Goal: Task Accomplishment & Management: Complete application form

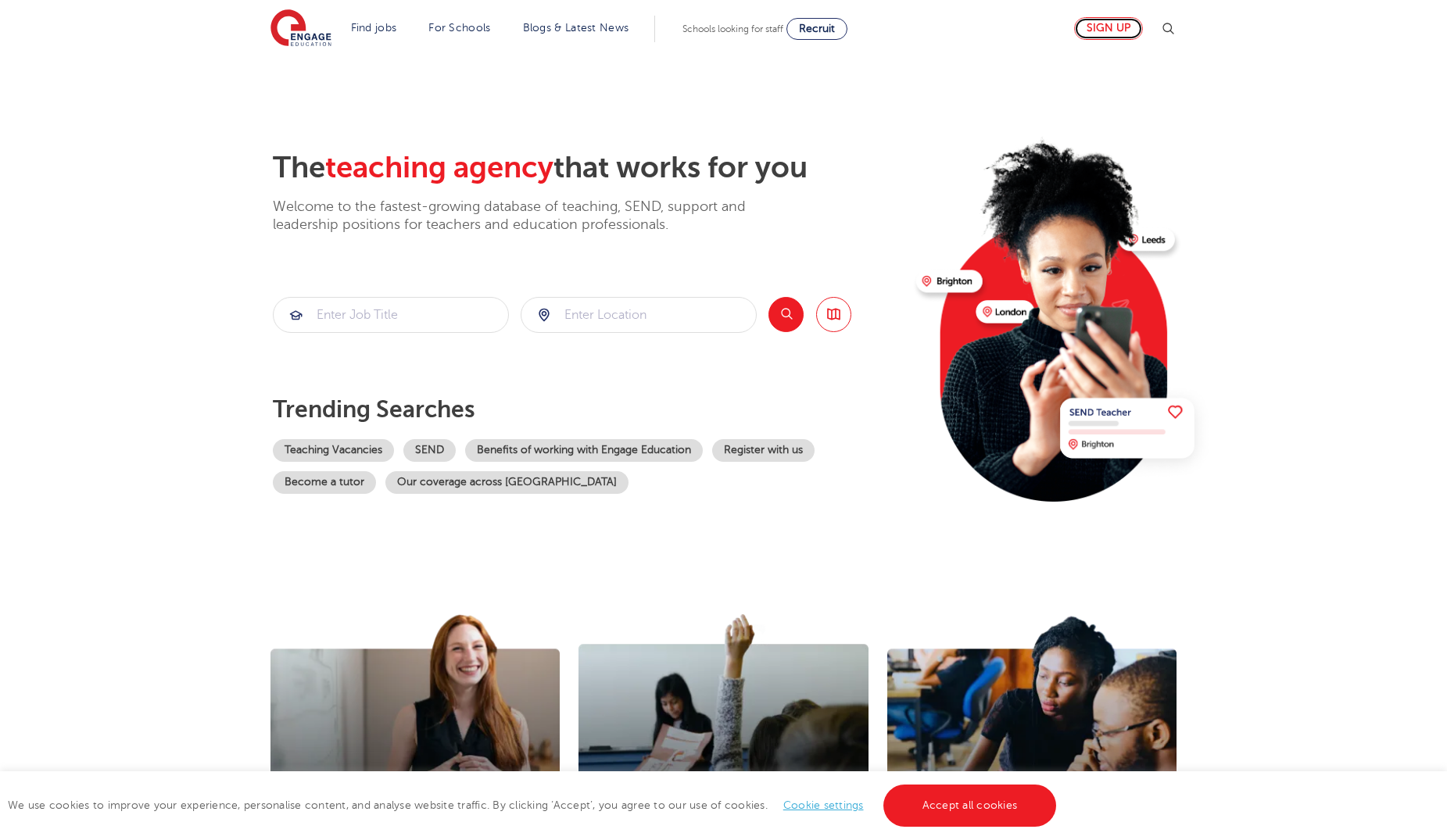
click at [1106, 31] on link "Sign up" at bounding box center [1108, 28] width 69 height 22
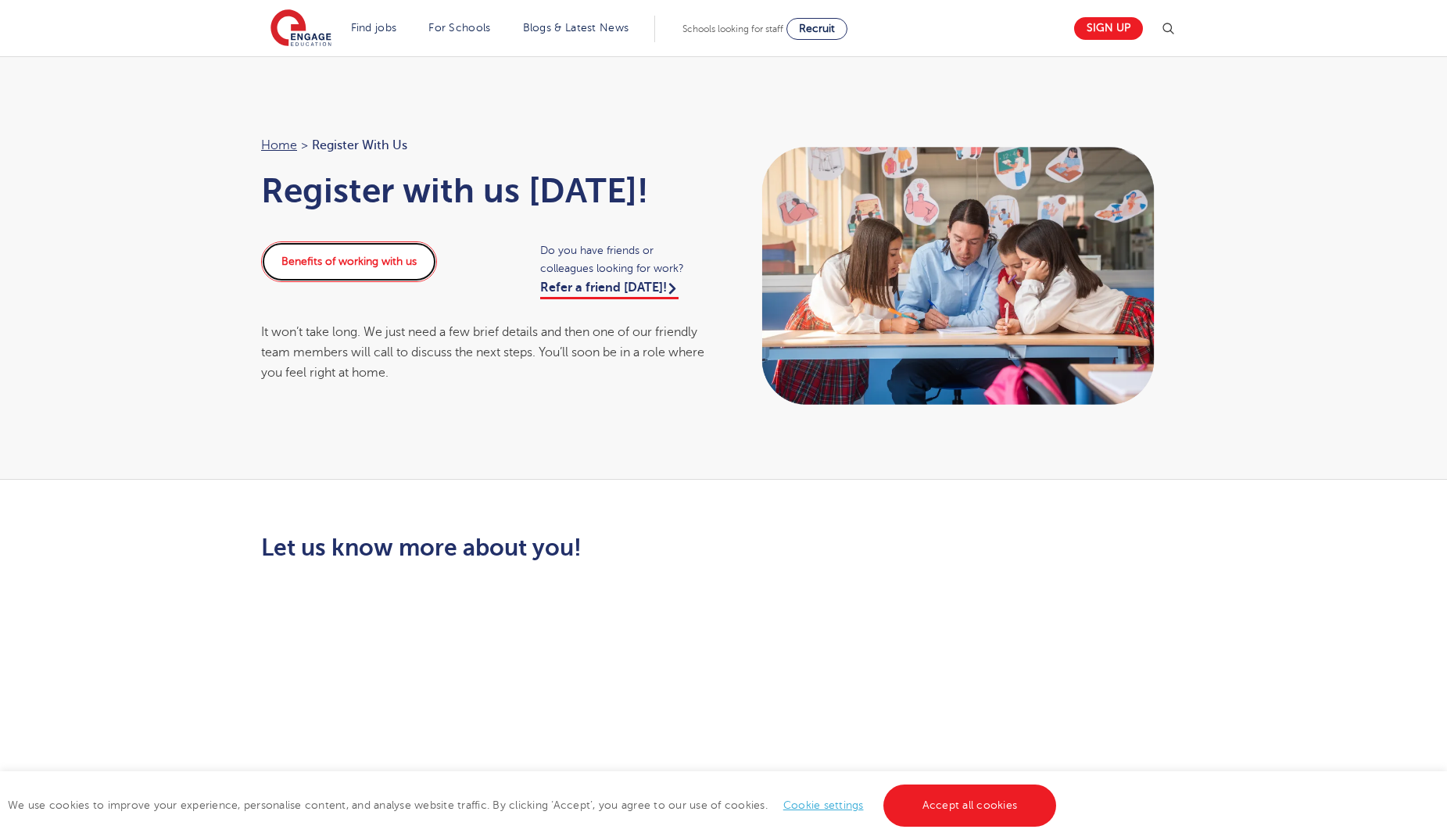
click at [394, 270] on link "Benefits of working with us" at bounding box center [349, 261] width 176 height 40
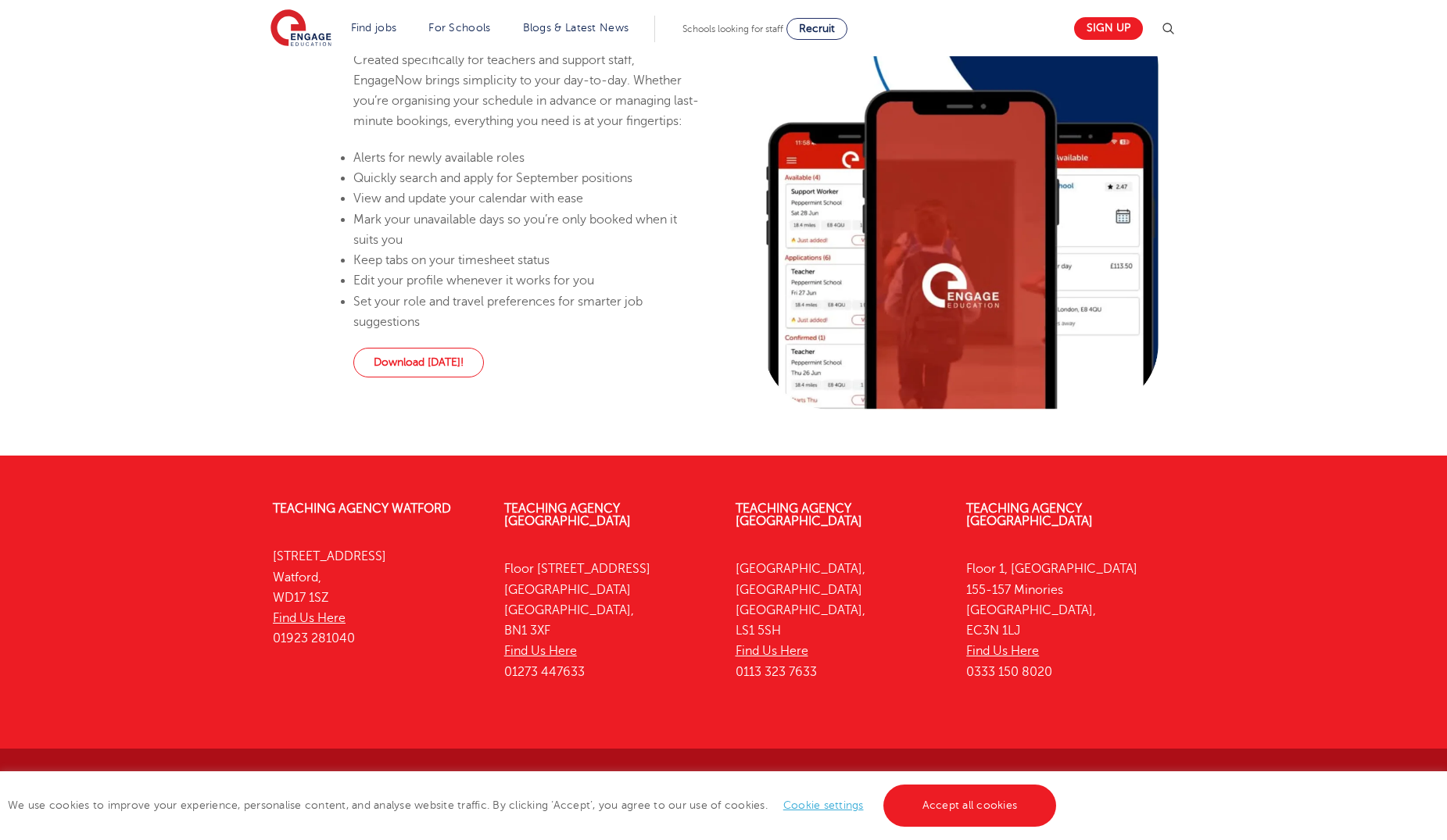
scroll to position [1525, 0]
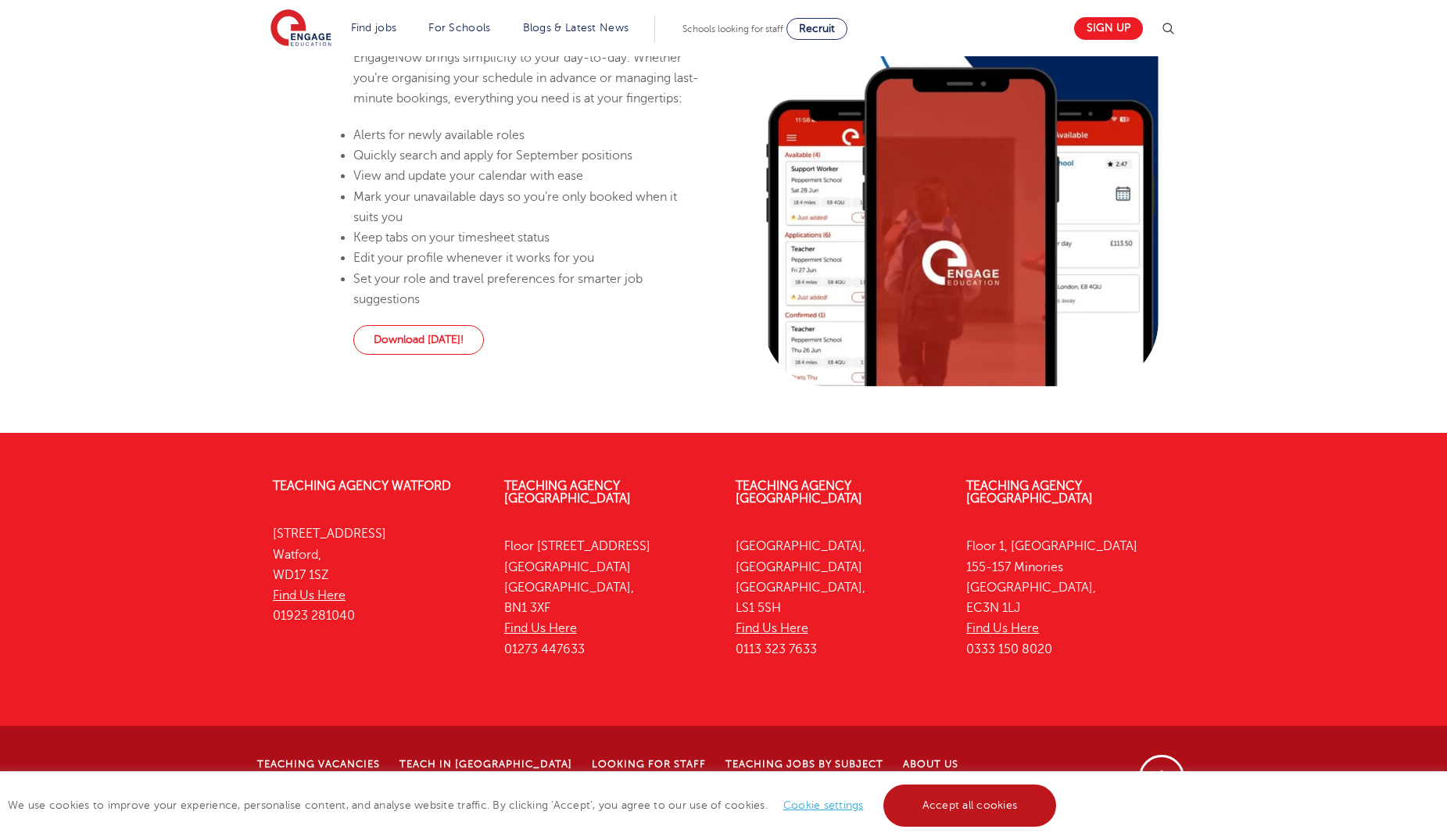
click at [946, 807] on link "Accept all cookies" at bounding box center [970, 806] width 173 height 42
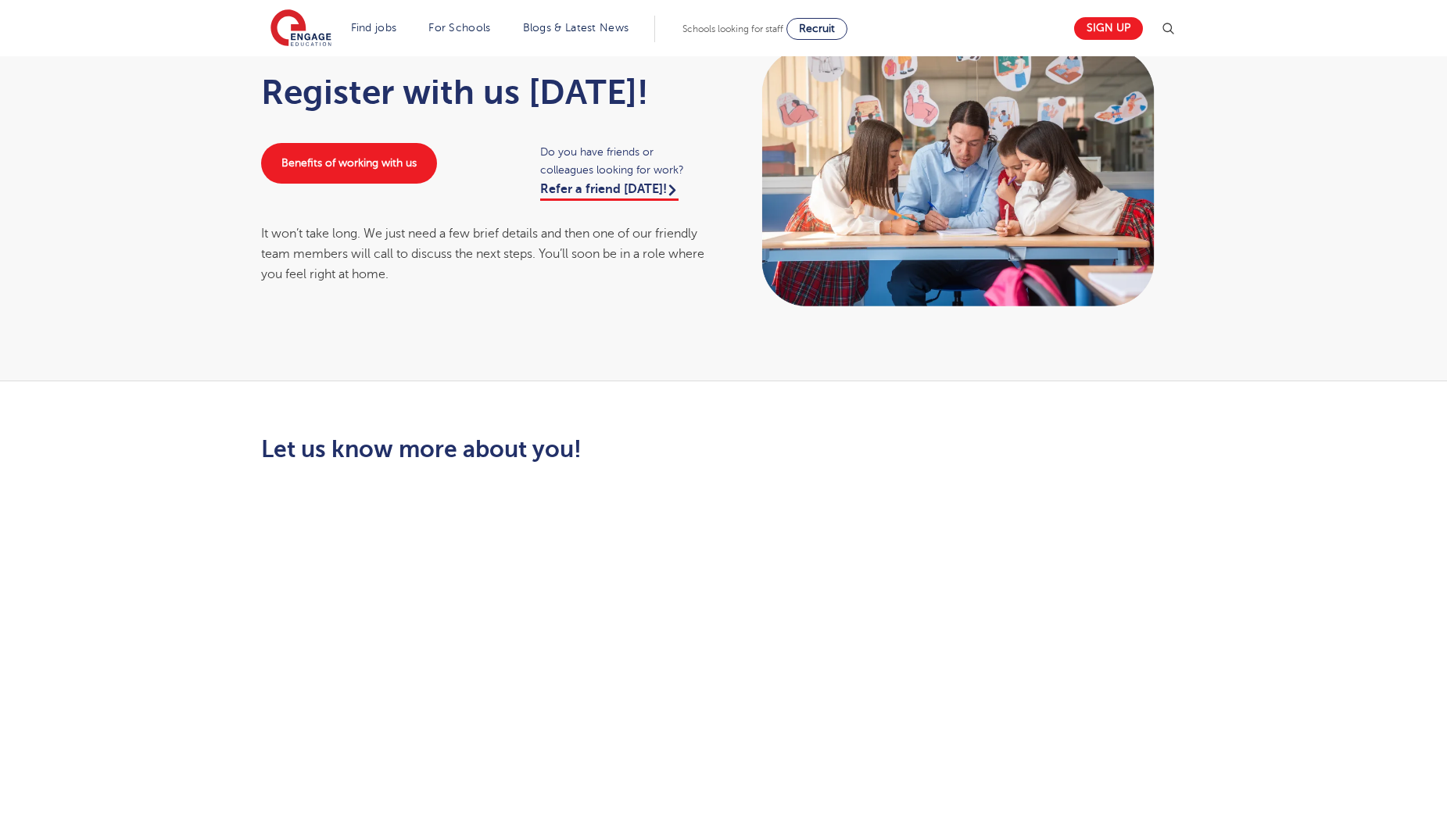
scroll to position [0, 0]
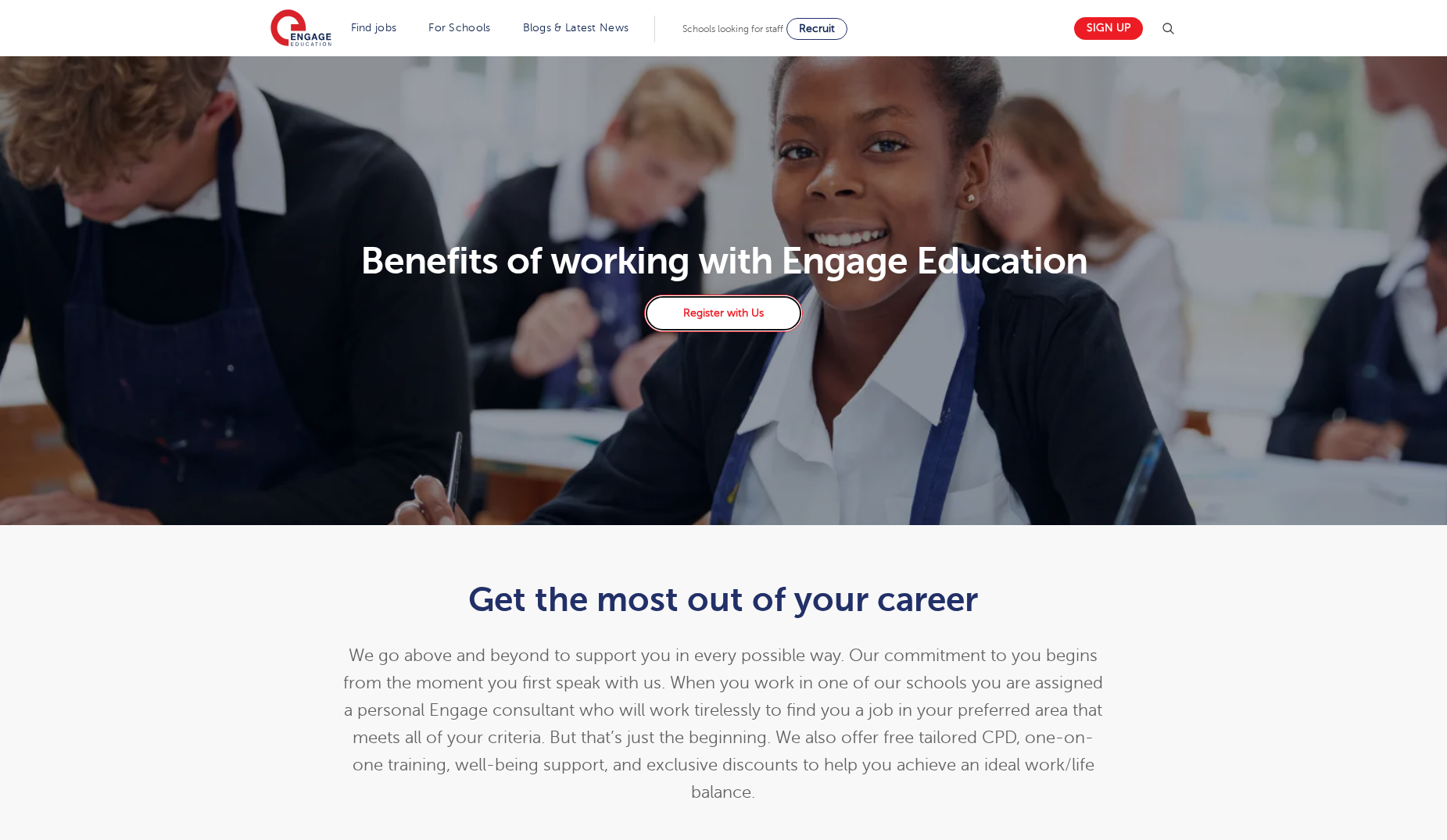
click at [700, 311] on link "Register with Us" at bounding box center [724, 314] width 158 height 38
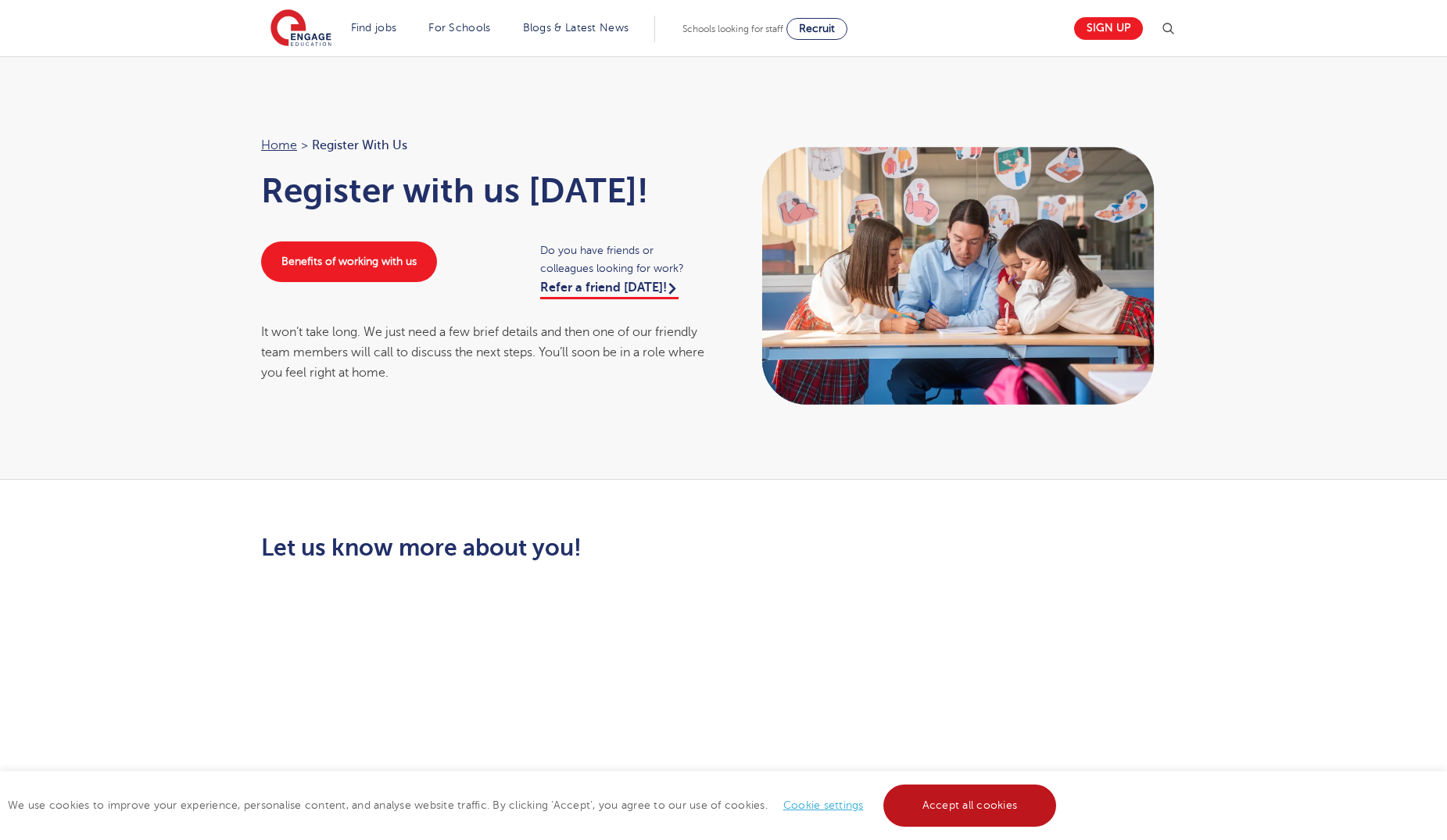
click at [957, 811] on link "Accept all cookies" at bounding box center [970, 806] width 173 height 42
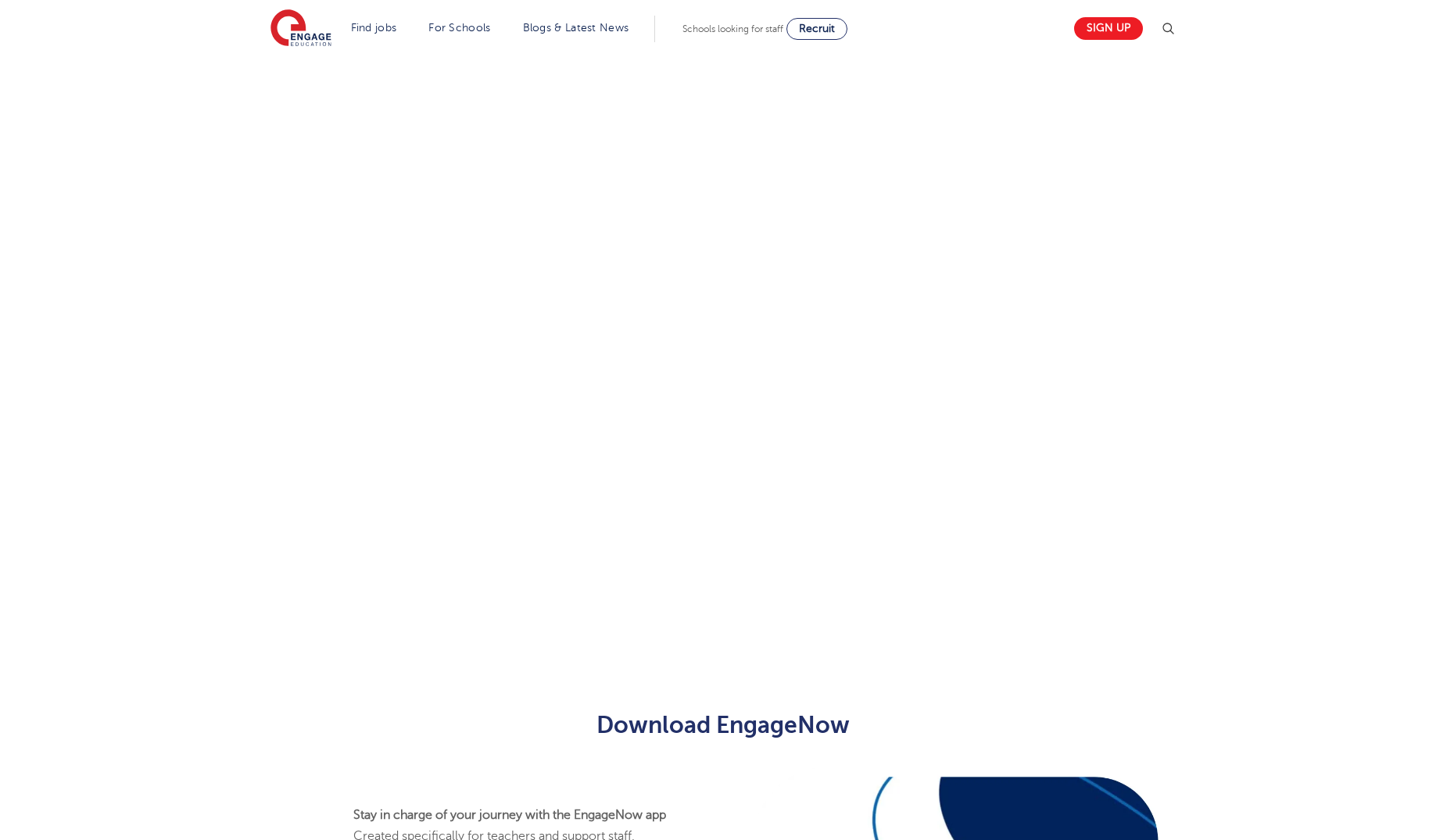
scroll to position [577, 0]
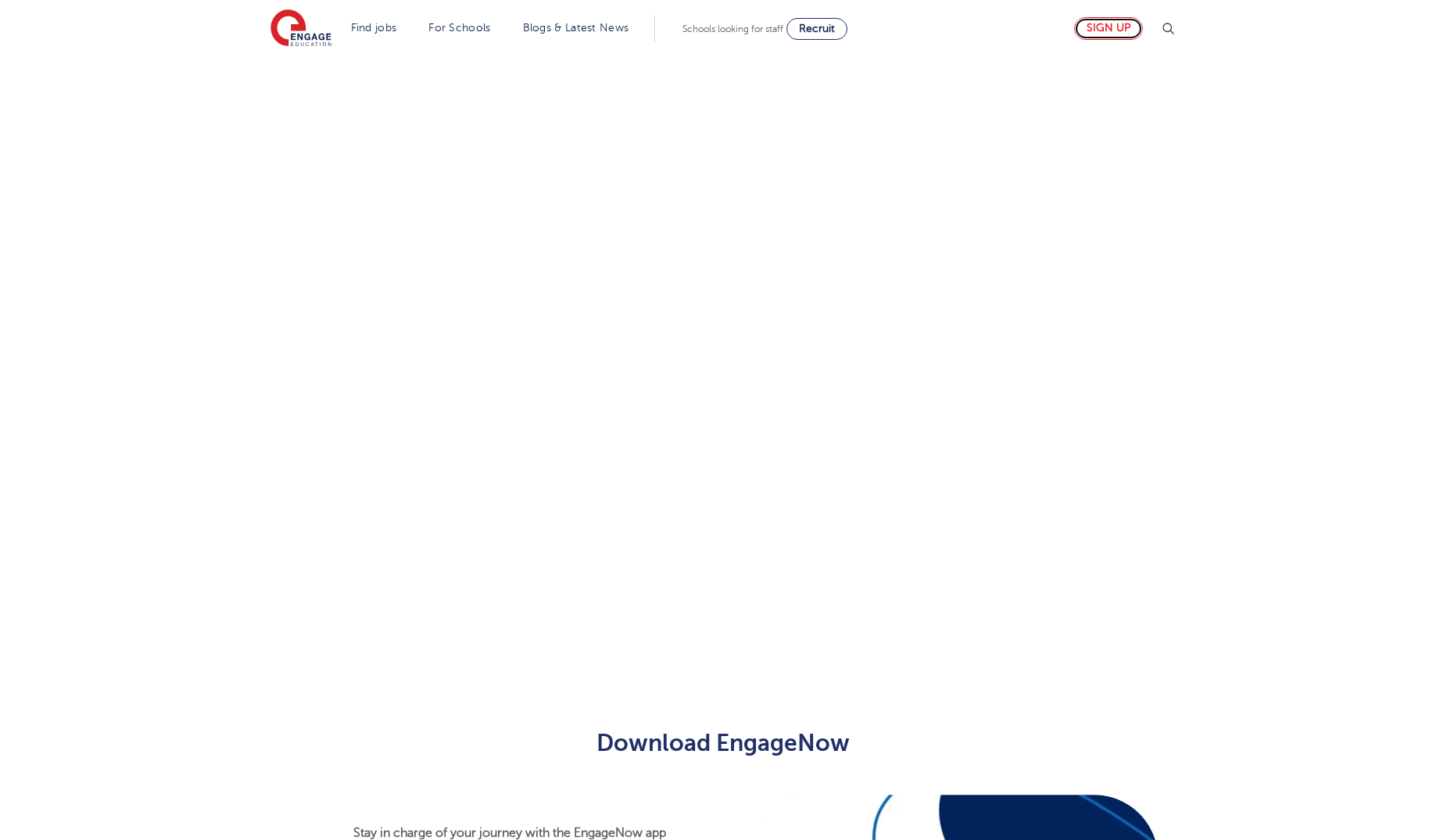
click at [1123, 25] on link "Sign up" at bounding box center [1108, 28] width 69 height 22
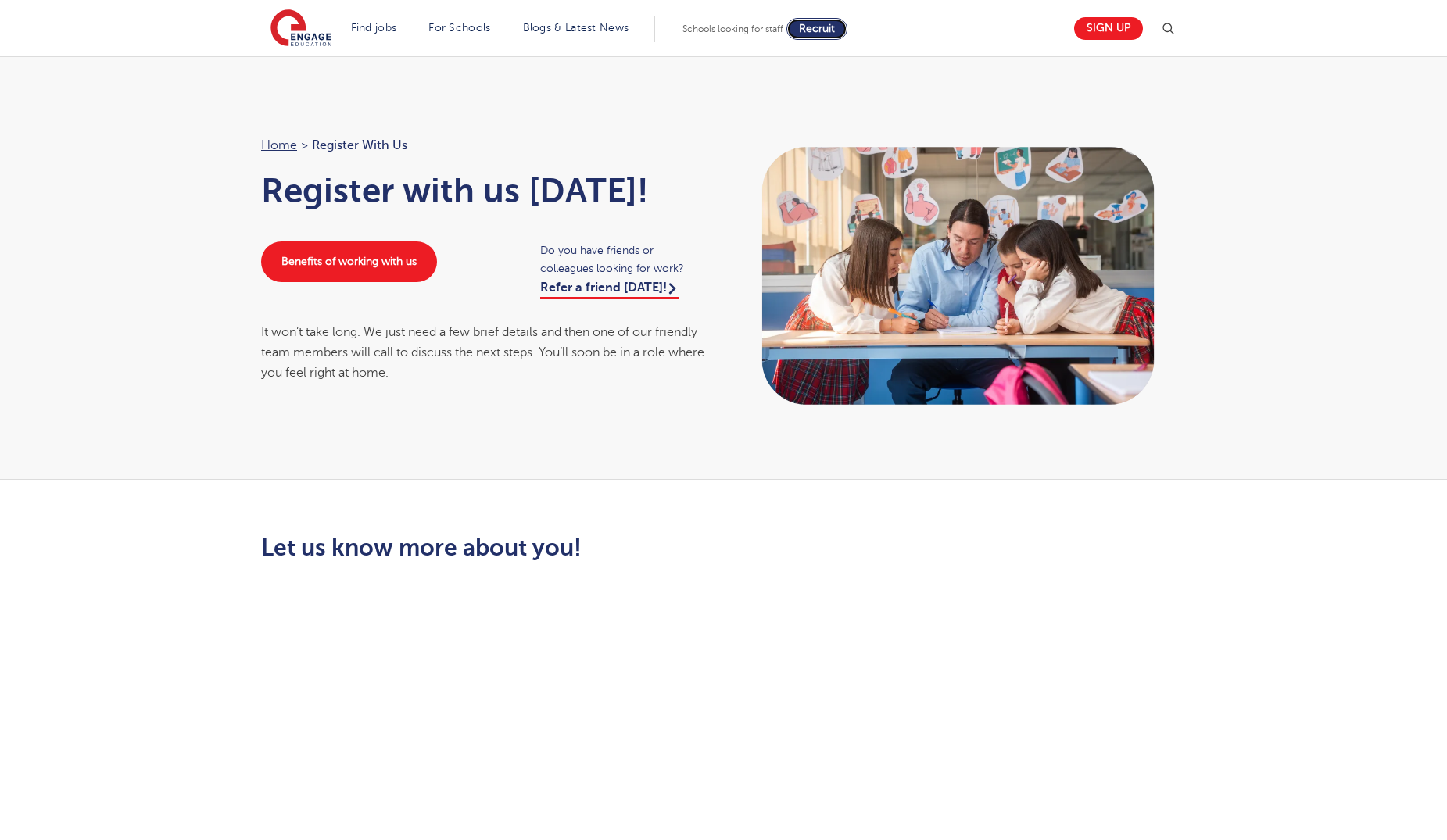
click at [826, 33] on span "Recruit" at bounding box center [817, 28] width 36 height 12
